Goal: Task Accomplishment & Management: Complete application form

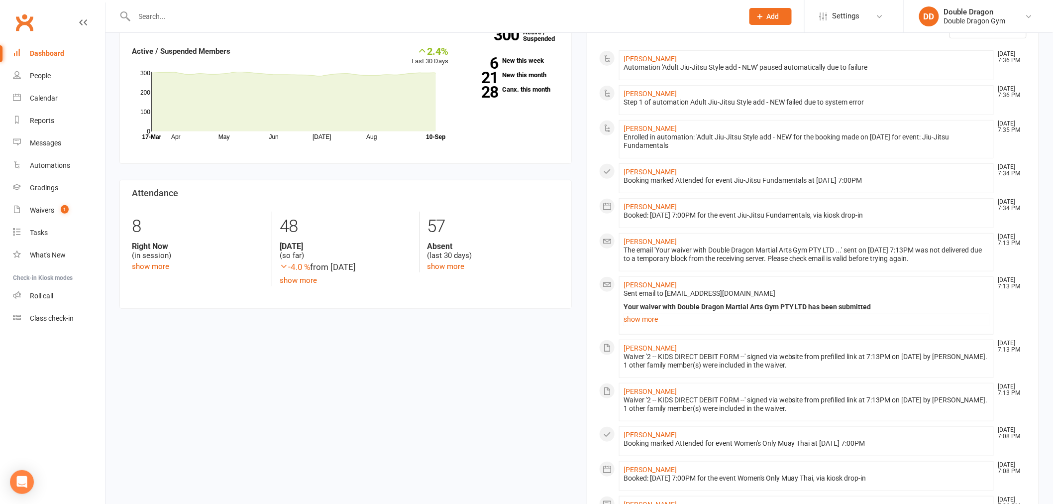
scroll to position [166, 0]
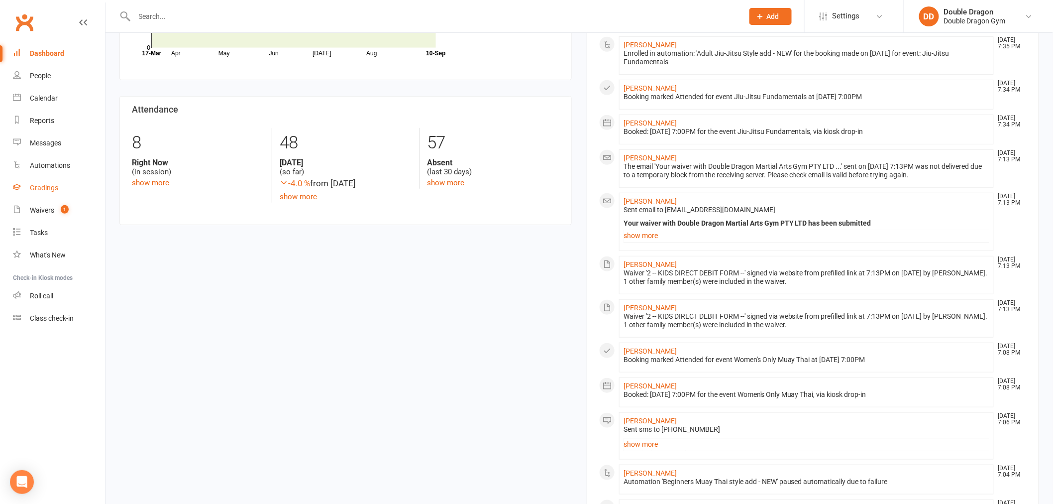
click at [36, 182] on link "Gradings" at bounding box center [59, 188] width 92 height 22
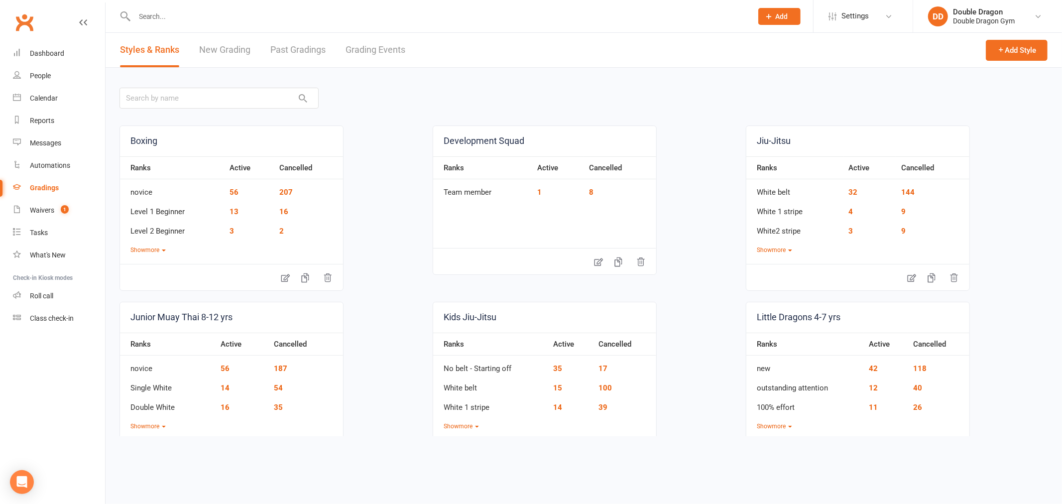
click at [236, 58] on link "New Grading" at bounding box center [224, 50] width 51 height 34
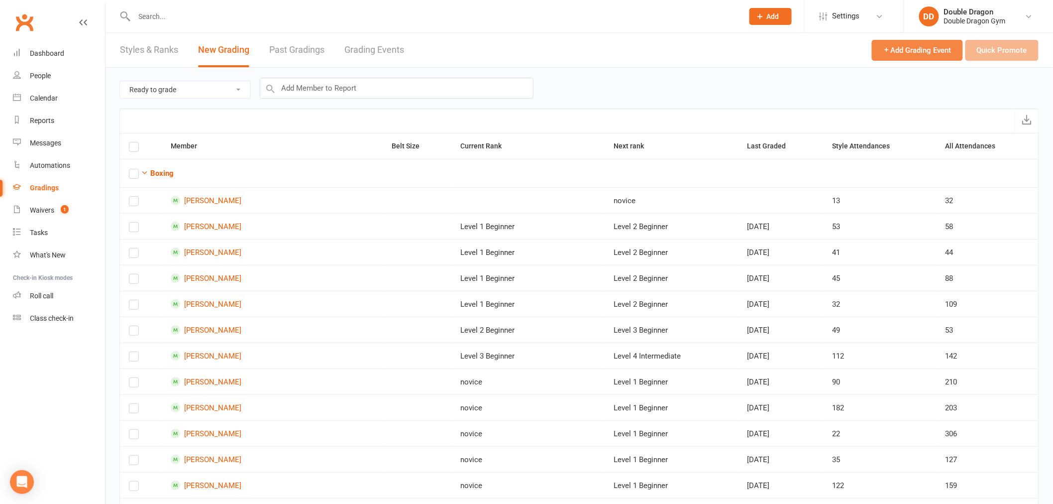
click at [892, 52] on span "Add Grading Event" at bounding box center [918, 50] width 68 height 9
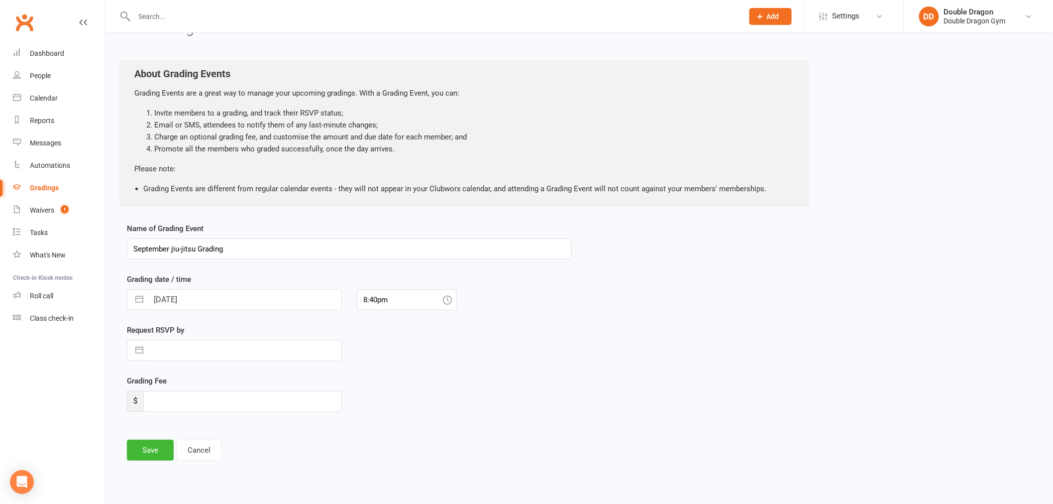
scroll to position [27, 0]
type input "September jiu-jitsu Grading"
click at [223, 299] on input "[DATE]" at bounding box center [244, 299] width 193 height 20
select select "7"
select select "2025"
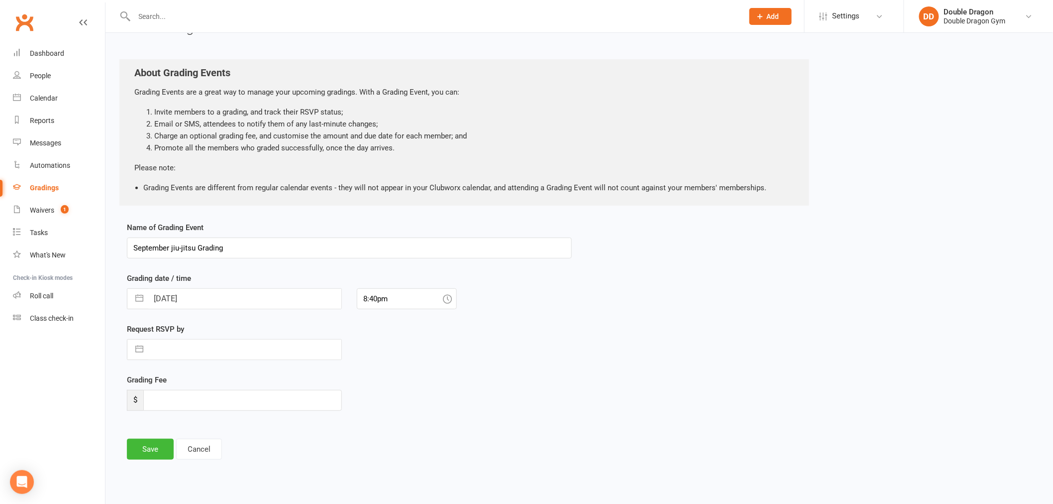
select select "8"
select select "2025"
select select "9"
select select "2025"
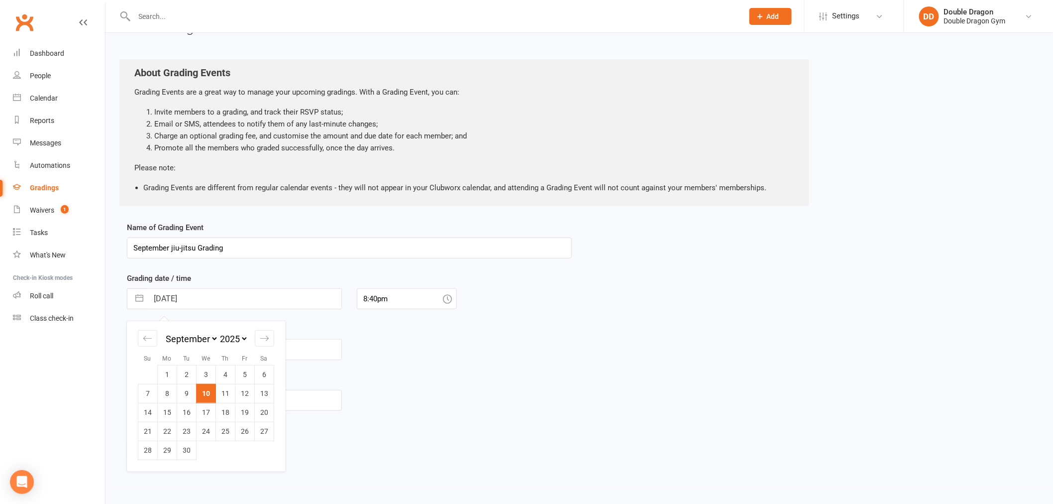
click at [267, 386] on td "13" at bounding box center [264, 393] width 19 height 19
type input "[DATE]"
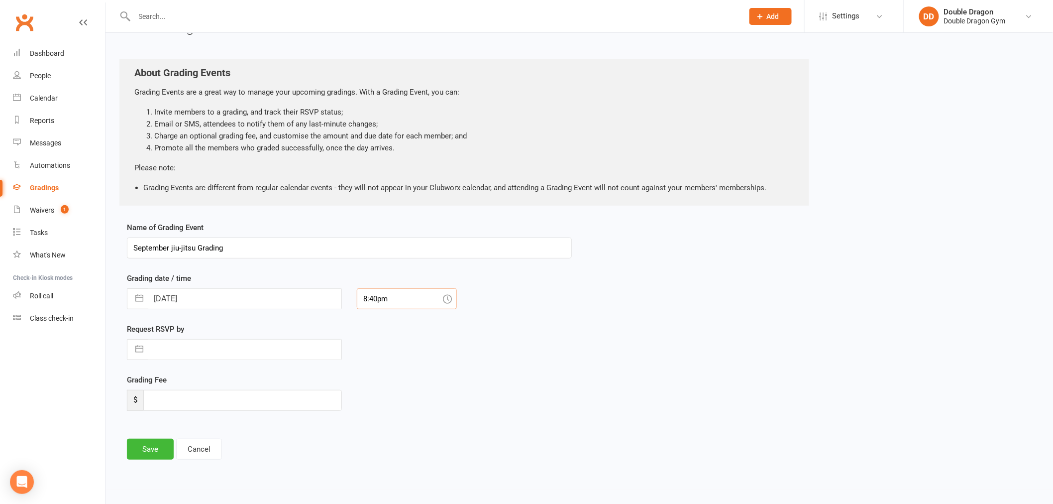
drag, startPoint x: 376, startPoint y: 299, endPoint x: 399, endPoint y: 287, distance: 25.4
click at [377, 298] on input "8:40pm" at bounding box center [407, 298] width 100 height 21
click at [384, 360] on div "1:00pm" at bounding box center [406, 355] width 99 height 16
type input "1:00pm"
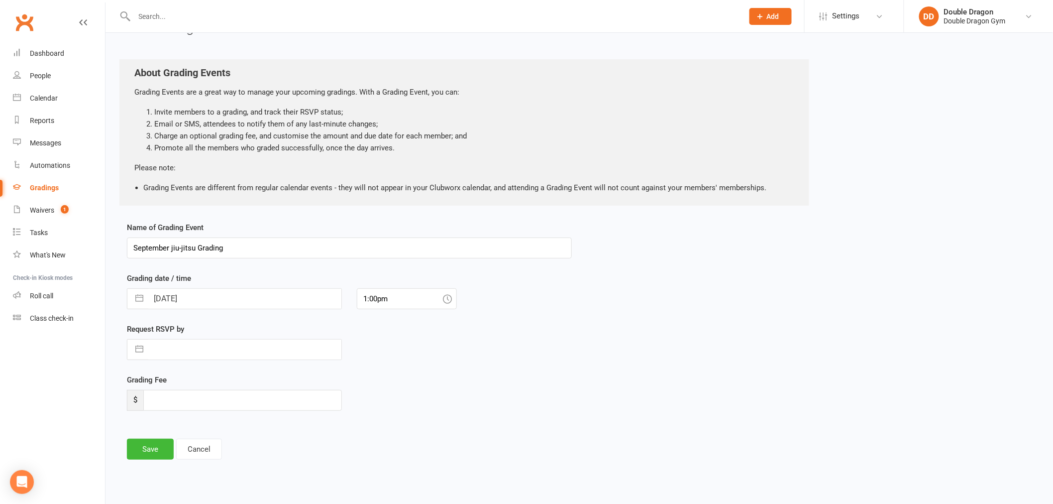
click at [359, 371] on div "Request RSVP by Navigate forward to interact with the calendar and select a dat…" at bounding box center [349, 348] width 460 height 51
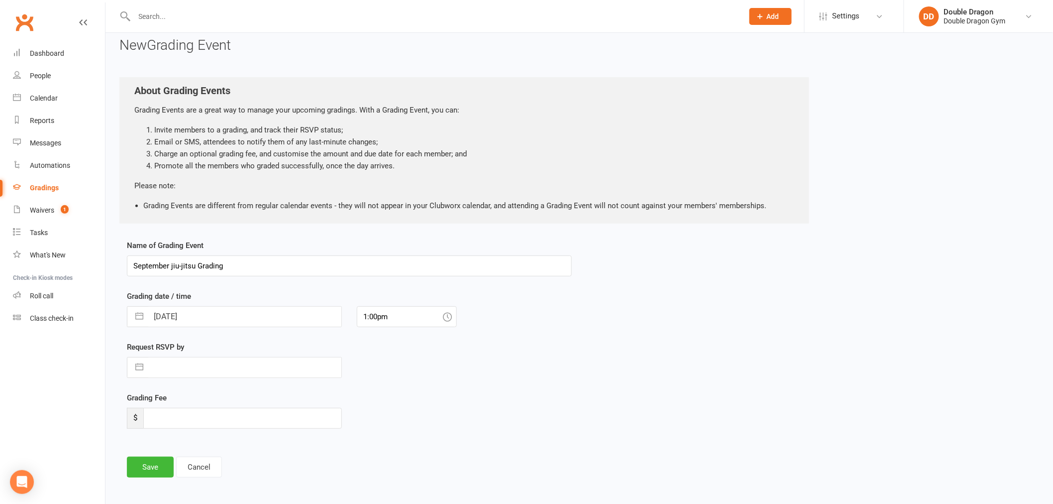
scroll to position [0, 0]
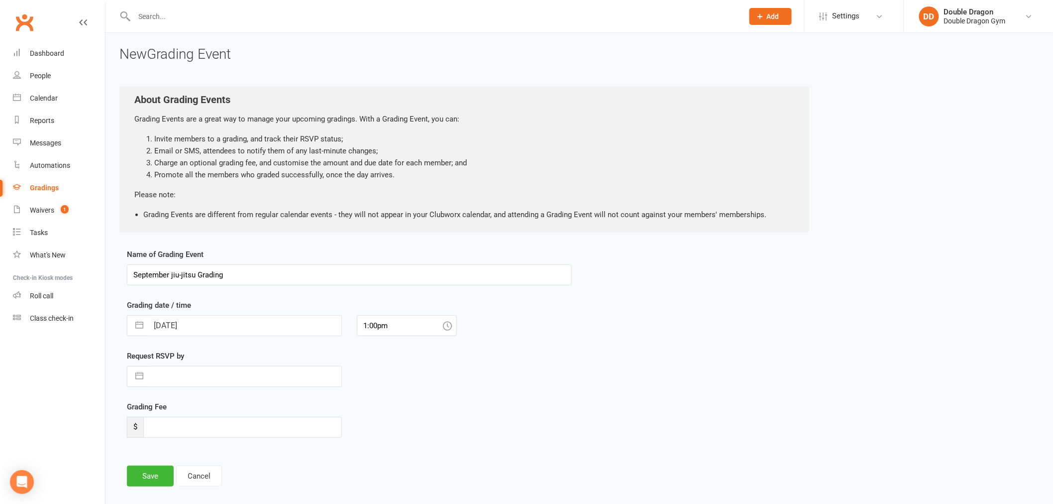
select select "7"
select select "2025"
select select "8"
select select "2025"
select select "9"
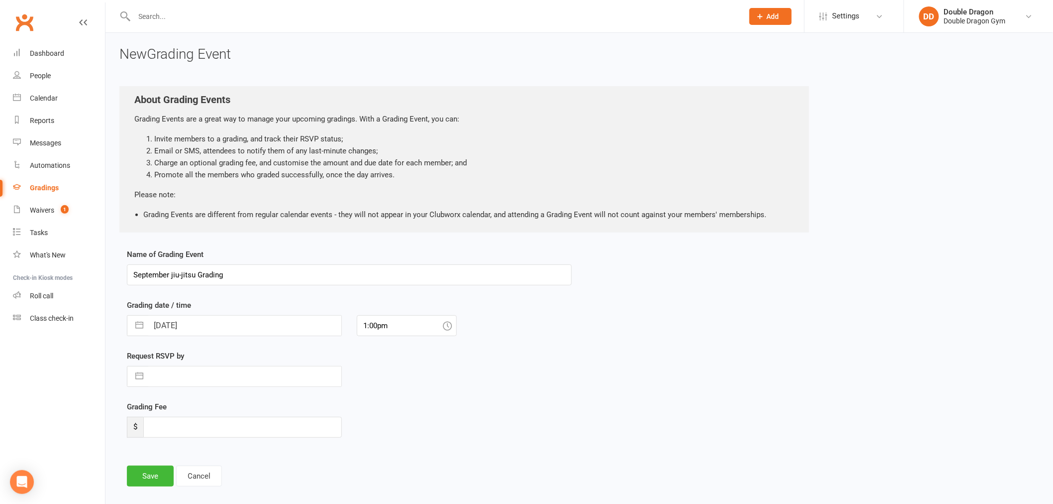
select select "2025"
click at [157, 377] on input "text" at bounding box center [244, 376] width 193 height 20
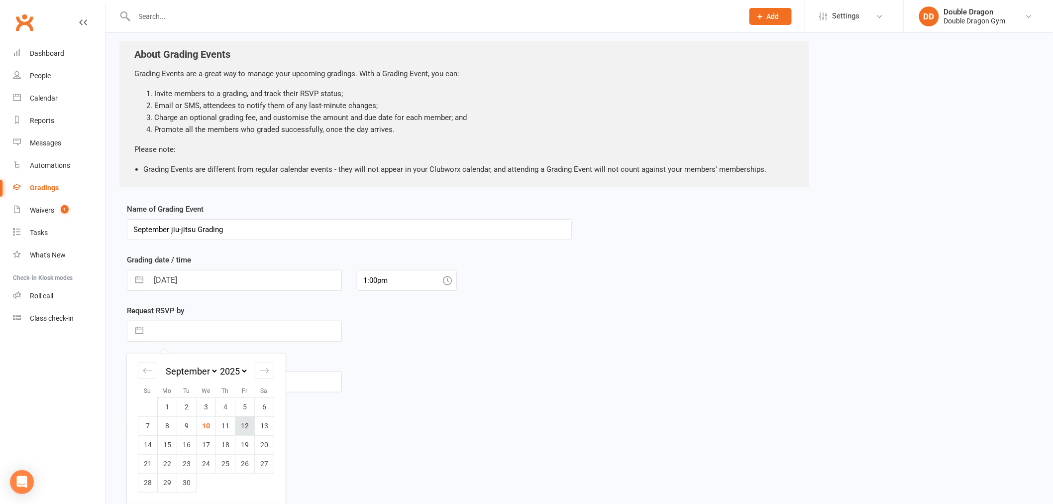
click at [247, 416] on td "12" at bounding box center [244, 425] width 19 height 19
type input "[DATE]"
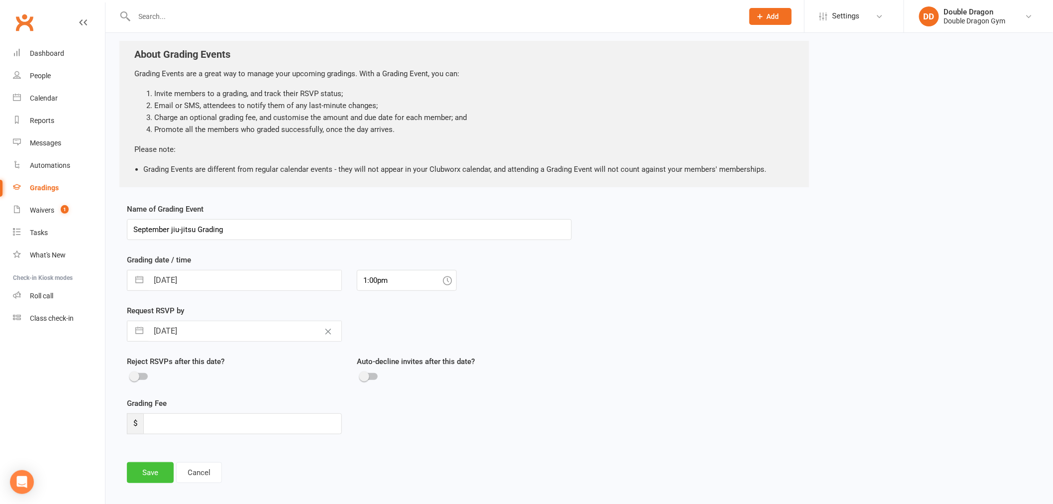
click at [147, 475] on button "Save" at bounding box center [150, 472] width 47 height 21
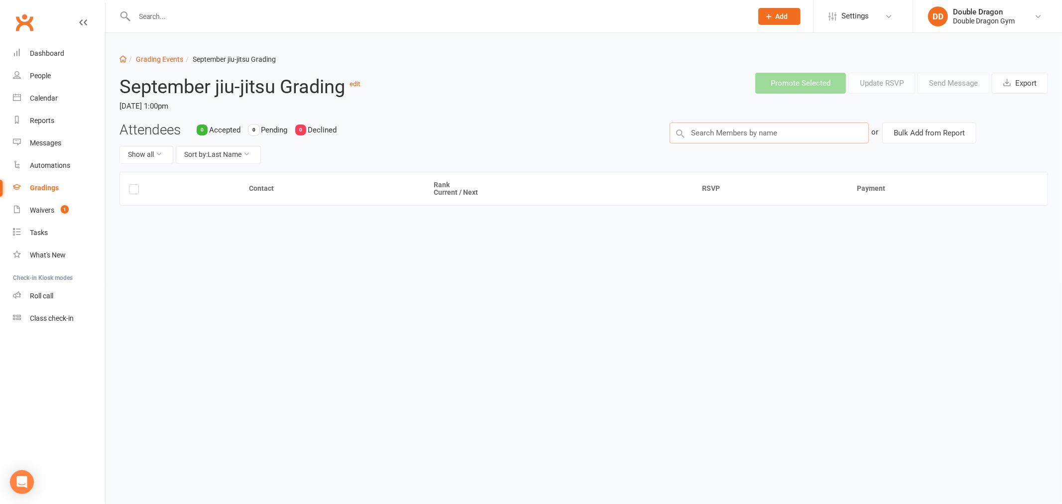
click at [700, 130] on input "text" at bounding box center [769, 132] width 199 height 21
click at [167, 155] on button "Show all" at bounding box center [146, 155] width 54 height 18
click at [249, 157] on button "Sort by: Last Name" at bounding box center [218, 155] width 85 height 18
click at [405, 148] on div "Show all Sort by: Last Name" at bounding box center [386, 155] width 535 height 18
click at [817, 143] on div "Attendees 0 Accepted 0 Pending 0 Declined Show all Sort by: Last Name or Bulk A…" at bounding box center [583, 146] width 943 height 49
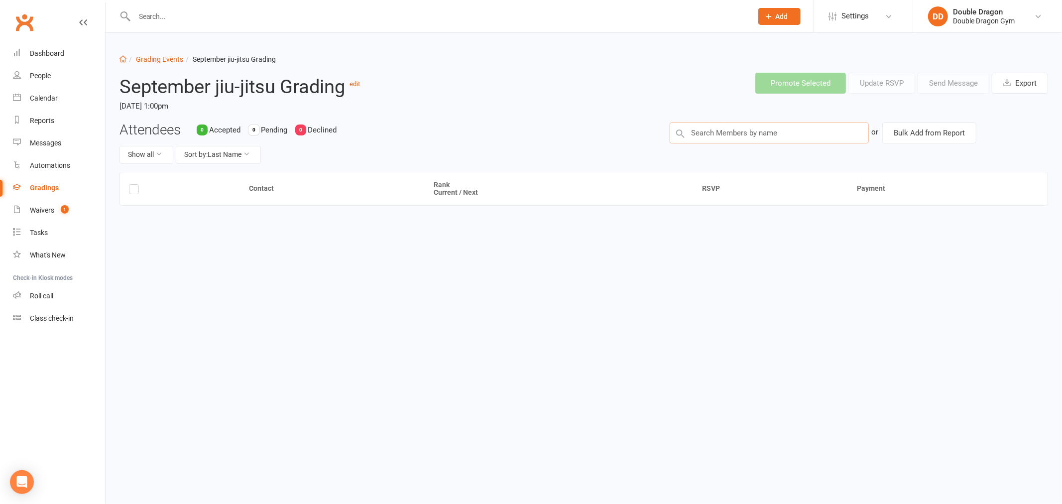
click at [805, 134] on input "text" at bounding box center [769, 132] width 199 height 21
click at [939, 140] on button "Bulk Add from Report" at bounding box center [929, 132] width 94 height 21
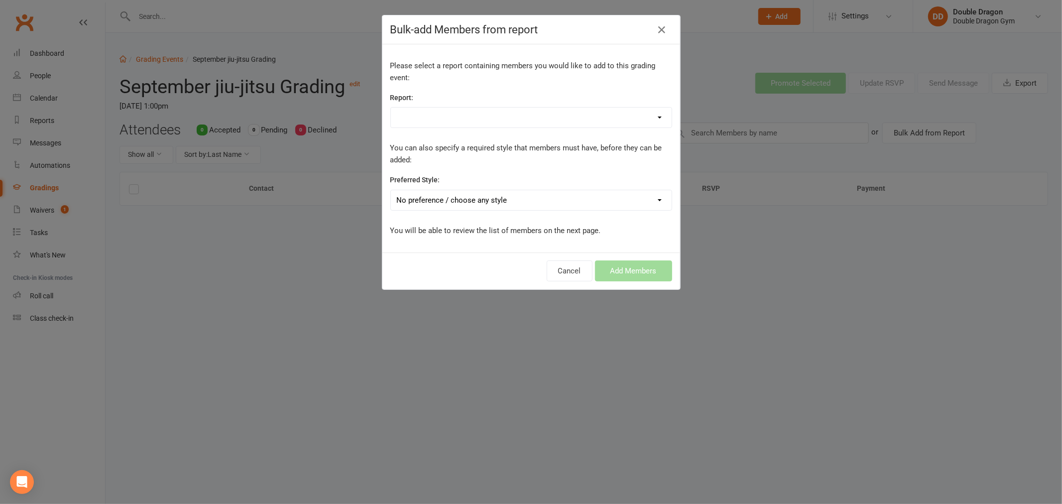
click at [653, 197] on select "No preference / choose any style Boxing Development Squad Jiu-Jitsu Junior Muay…" at bounding box center [531, 200] width 281 height 20
click at [819, 219] on div "Bulk-add Members from report Please select a report containing members you woul…" at bounding box center [531, 252] width 1062 height 504
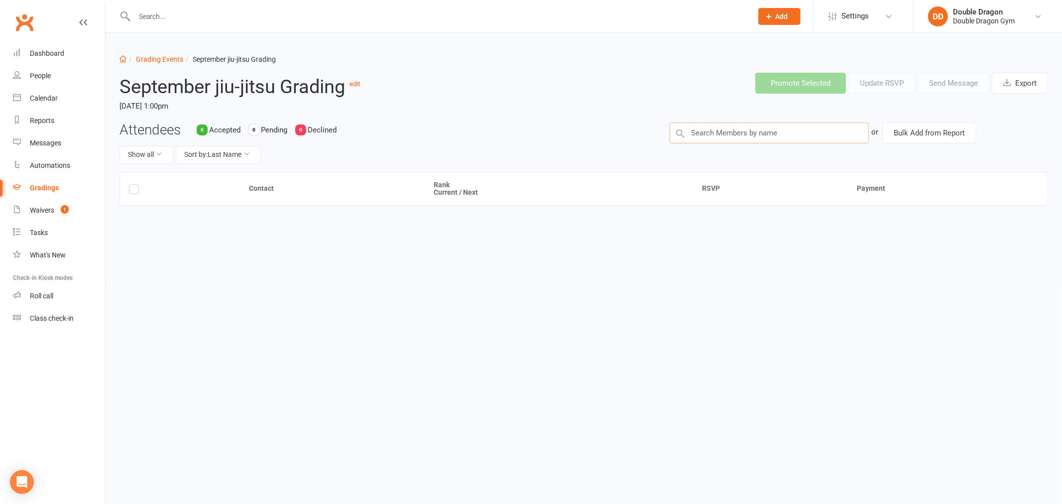
click at [810, 128] on input "text" at bounding box center [769, 132] width 199 height 21
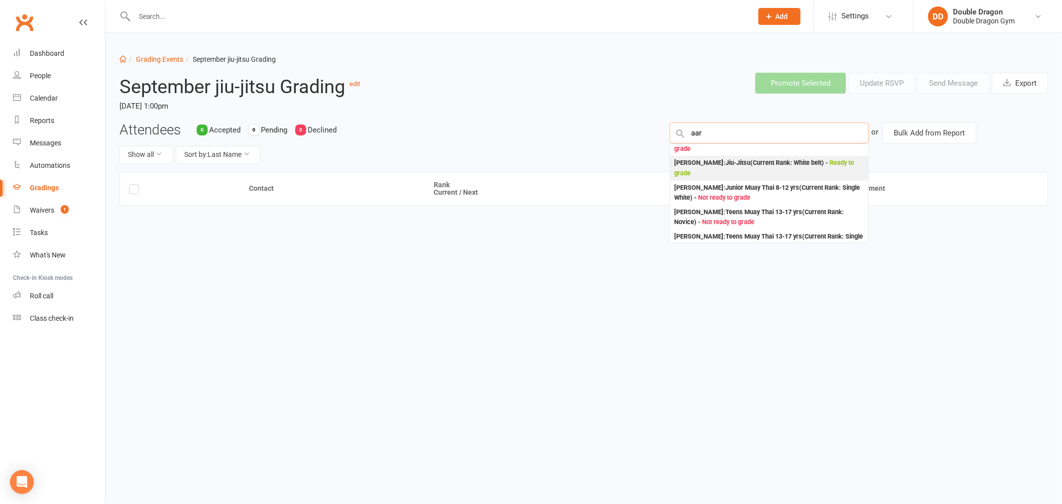
scroll to position [166, 0]
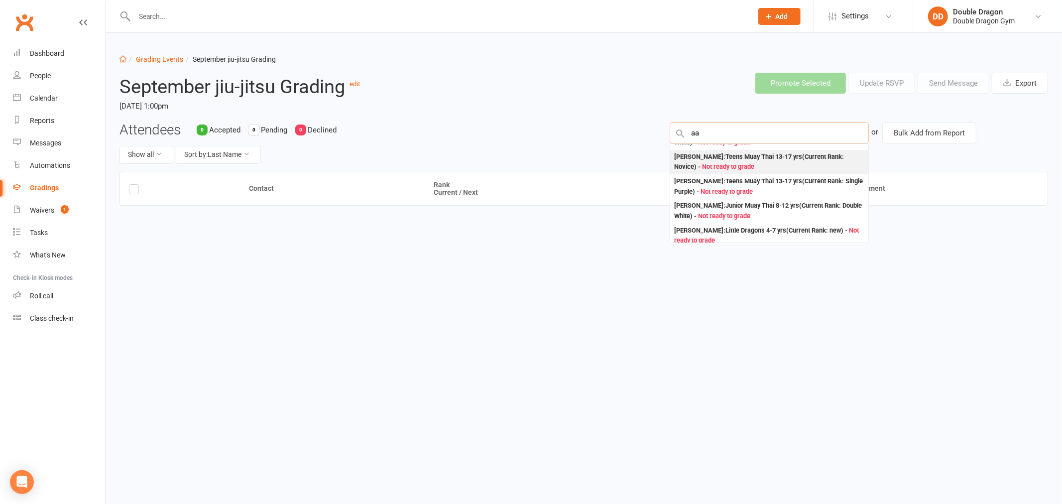
type input "a"
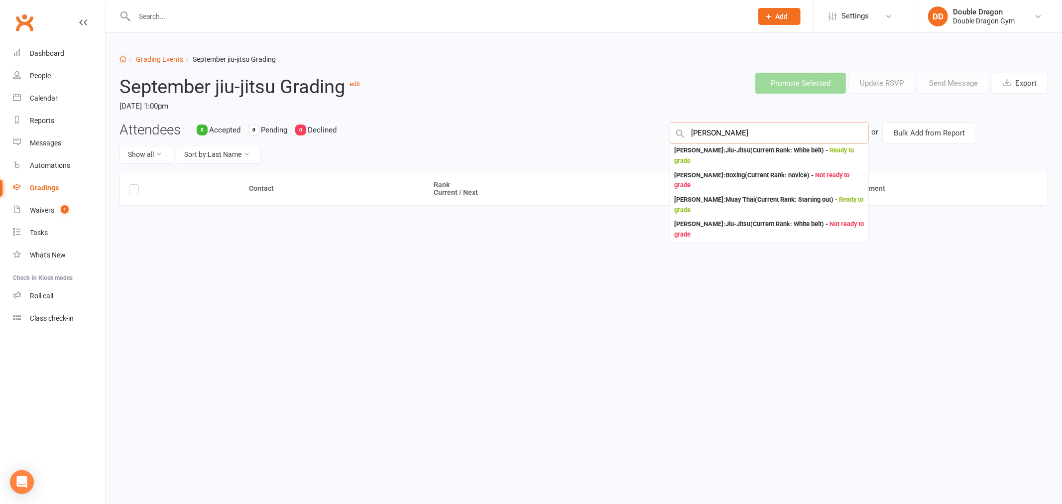
scroll to position [276, 0]
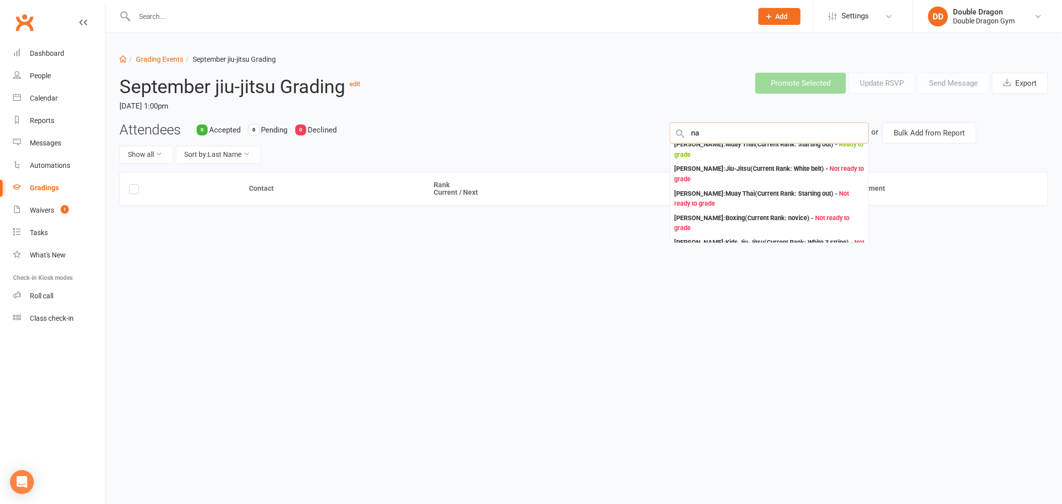
type input "n"
